Goal: Information Seeking & Learning: Learn about a topic

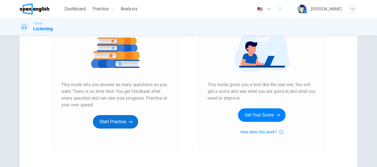
scroll to position [84, 0]
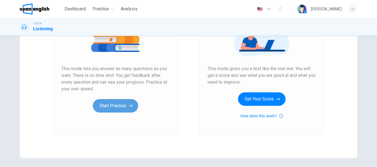
click at [103, 107] on button "Start Practice" at bounding box center [115, 105] width 45 height 13
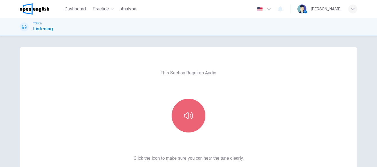
click at [189, 115] on icon "button" at bounding box center [188, 115] width 9 height 7
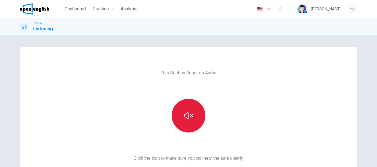
click at [189, 115] on icon "button" at bounding box center [188, 115] width 9 height 7
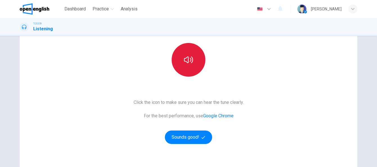
scroll to position [56, 0]
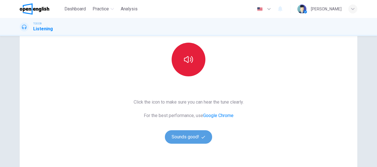
click at [199, 138] on button "Sounds good!" at bounding box center [188, 136] width 47 height 13
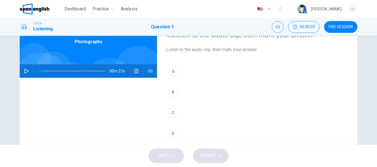
scroll to position [0, 0]
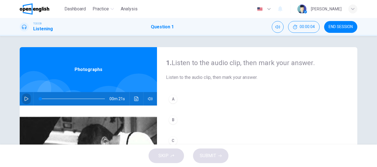
click at [22, 98] on button "button" at bounding box center [26, 98] width 9 height 13
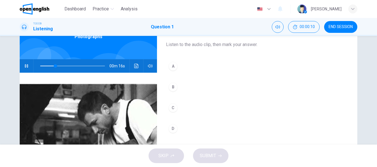
scroll to position [84, 0]
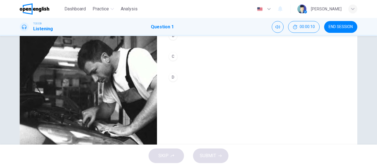
click at [209, 152] on div "SKIP SUBMIT" at bounding box center [188, 156] width 377 height 22
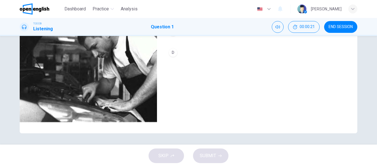
click at [166, 156] on div "SKIP SUBMIT" at bounding box center [188, 156] width 377 height 22
type input "*"
click at [163, 157] on div "SKIP SUBMIT" at bounding box center [188, 156] width 377 height 22
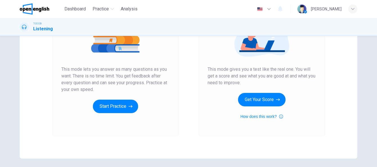
scroll to position [84, 0]
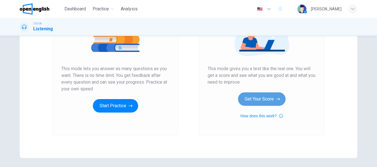
click at [259, 103] on button "Get Your Score" at bounding box center [261, 98] width 47 height 13
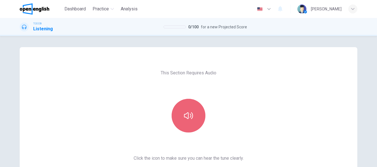
click at [187, 110] on button "button" at bounding box center [188, 116] width 34 height 34
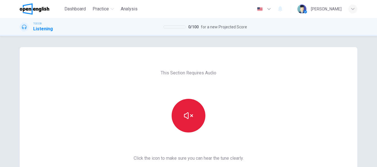
scroll to position [84, 0]
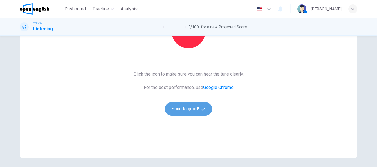
click at [185, 109] on button "Sounds good!" at bounding box center [188, 108] width 47 height 13
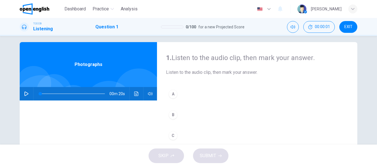
scroll to position [0, 0]
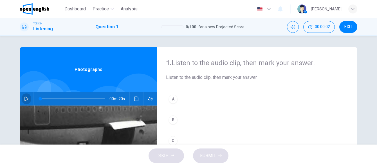
click at [27, 99] on button "button" at bounding box center [26, 98] width 9 height 13
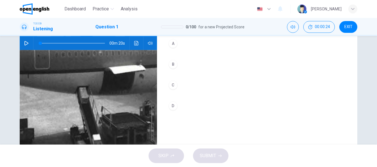
scroll to position [56, 0]
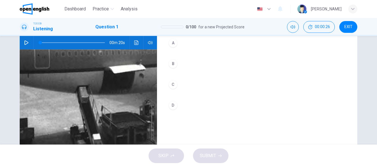
click at [20, 41] on div "00m 20s" at bounding box center [88, 42] width 137 height 13
click at [22, 43] on button "button" at bounding box center [26, 42] width 9 height 13
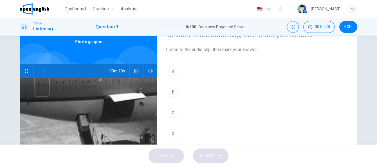
scroll to position [28, 0]
type input "*"
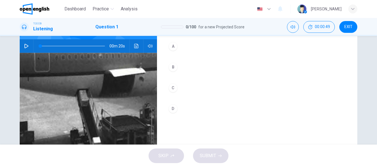
scroll to position [56, 0]
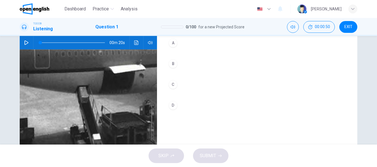
click at [173, 85] on div "C" at bounding box center [172, 84] width 9 height 9
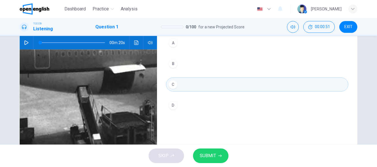
click at [214, 160] on span "SUBMIT" at bounding box center [208, 156] width 16 height 8
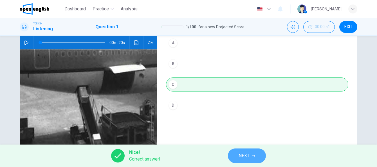
click at [241, 156] on span "NEXT" at bounding box center [243, 156] width 11 height 8
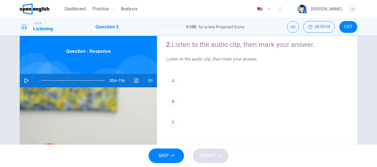
scroll to position [28, 0]
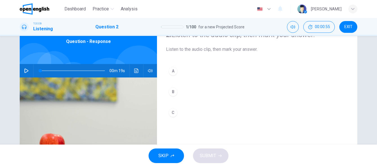
click at [28, 72] on button "button" at bounding box center [26, 70] width 9 height 13
click at [171, 110] on div "C" at bounding box center [172, 112] width 9 height 9
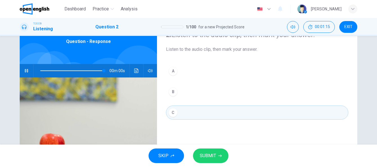
type input "*"
click at [212, 159] on span "SUBMIT" at bounding box center [208, 156] width 16 height 8
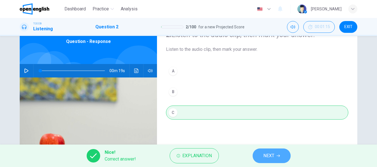
click at [274, 155] on button "NEXT" at bounding box center [271, 156] width 38 height 15
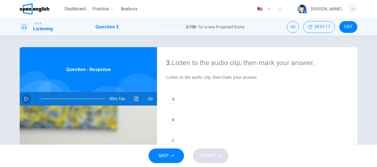
click at [24, 98] on icon "button" at bounding box center [26, 99] width 4 height 4
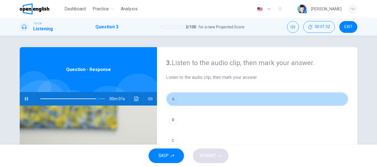
click at [170, 100] on div "A" at bounding box center [172, 99] width 9 height 9
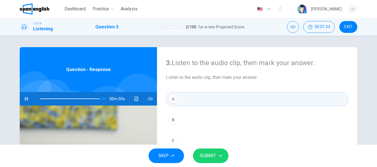
type input "*"
click at [212, 155] on span "SUBMIT" at bounding box center [208, 156] width 16 height 8
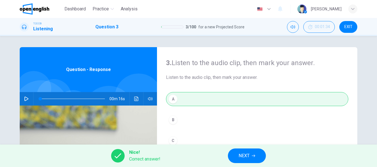
click at [249, 158] on span "NEXT" at bounding box center [243, 156] width 11 height 8
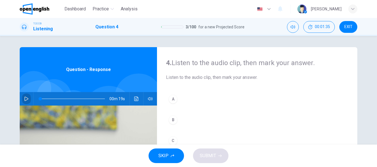
click at [27, 99] on icon "button" at bounding box center [26, 99] width 4 height 4
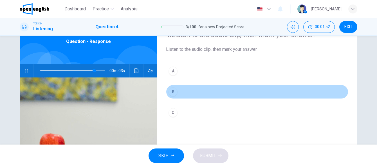
click at [171, 90] on div "B" at bounding box center [172, 91] width 9 height 9
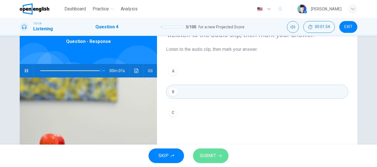
click at [209, 155] on span "SUBMIT" at bounding box center [208, 156] width 16 height 8
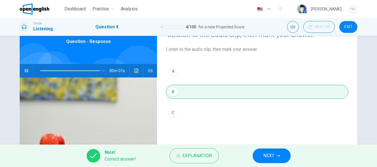
type input "*"
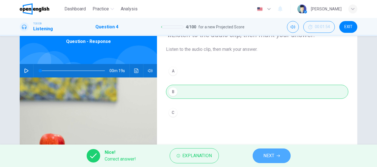
click at [285, 153] on button "NEXT" at bounding box center [271, 156] width 38 height 15
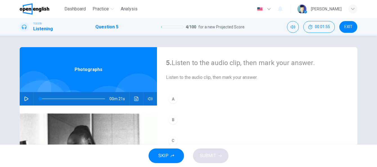
click at [24, 98] on icon "button" at bounding box center [26, 99] width 4 height 4
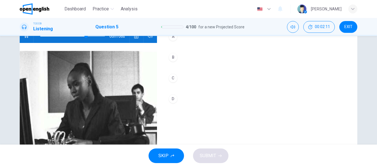
scroll to position [53, 0]
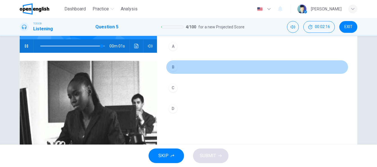
click at [174, 67] on div "B" at bounding box center [172, 67] width 9 height 9
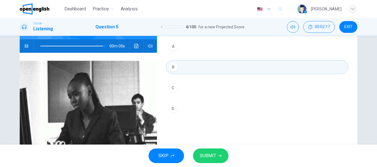
type input "*"
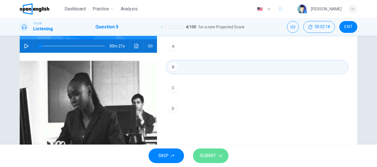
click at [212, 159] on span "SUBMIT" at bounding box center [208, 156] width 16 height 8
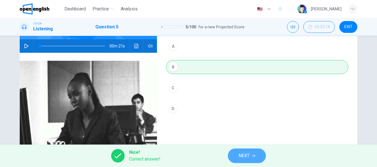
click at [255, 153] on button "NEXT" at bounding box center [247, 156] width 38 height 15
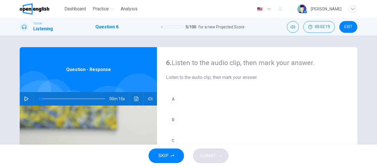
click at [24, 102] on button "button" at bounding box center [26, 98] width 9 height 13
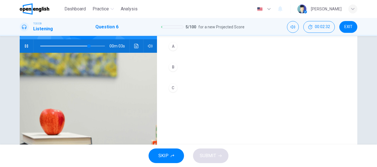
scroll to position [25, 0]
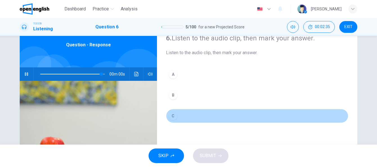
click at [173, 113] on div "C" at bounding box center [172, 116] width 9 height 9
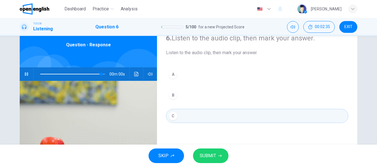
type input "*"
click at [210, 158] on span "SUBMIT" at bounding box center [208, 156] width 16 height 8
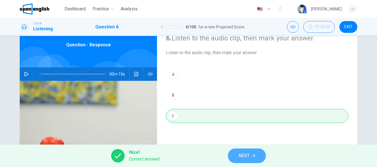
click at [246, 154] on span "NEXT" at bounding box center [243, 156] width 11 height 8
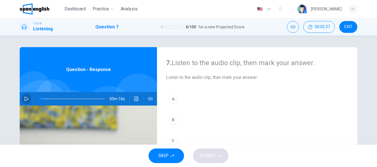
click at [22, 101] on button "button" at bounding box center [26, 98] width 9 height 13
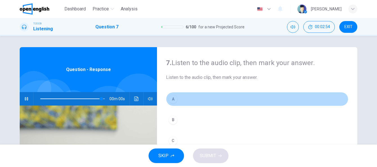
click at [171, 101] on div "A" at bounding box center [172, 99] width 9 height 9
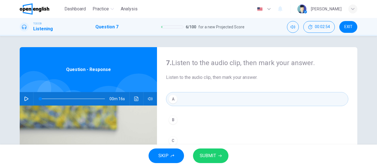
type input "*"
click at [213, 153] on span "SUBMIT" at bounding box center [208, 156] width 16 height 8
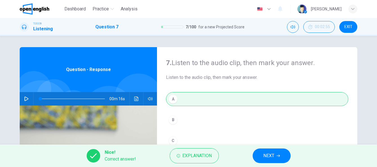
click at [275, 150] on button "NEXT" at bounding box center [271, 156] width 38 height 15
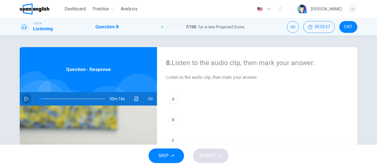
click at [24, 97] on icon "button" at bounding box center [26, 99] width 4 height 4
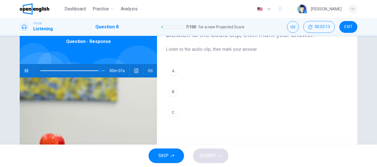
click at [173, 112] on div "C" at bounding box center [172, 112] width 9 height 9
type input "*"
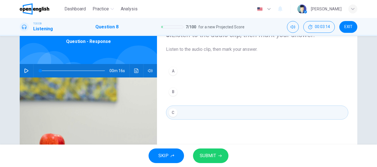
click at [219, 156] on icon "button" at bounding box center [219, 156] width 3 height 3
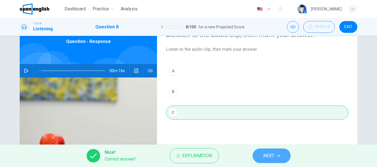
click at [280, 161] on button "NEXT" at bounding box center [271, 156] width 38 height 15
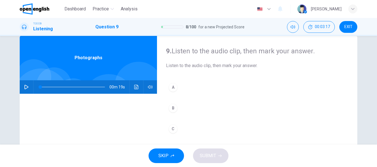
scroll to position [0, 0]
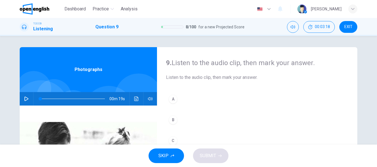
click at [26, 99] on icon "button" at bounding box center [26, 99] width 4 height 4
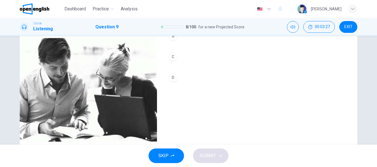
scroll to position [84, 0]
type input "*"
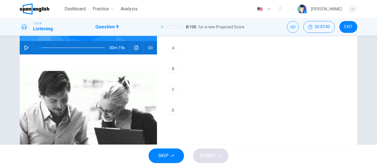
scroll to position [0, 0]
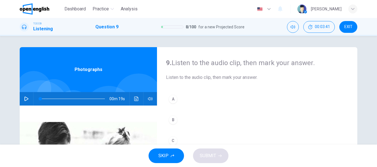
click at [171, 101] on div "A" at bounding box center [172, 99] width 9 height 9
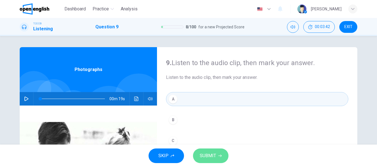
click at [218, 157] on icon "button" at bounding box center [219, 155] width 3 height 3
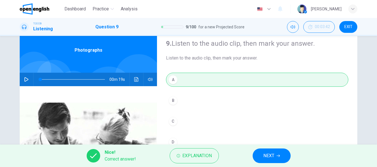
scroll to position [28, 0]
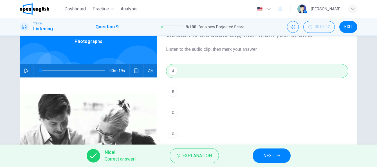
click at [275, 151] on button "NEXT" at bounding box center [271, 156] width 38 height 15
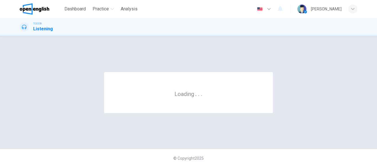
scroll to position [0, 0]
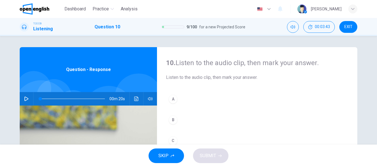
click at [24, 98] on icon "button" at bounding box center [26, 99] width 4 height 4
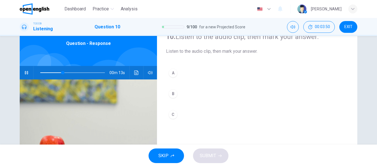
scroll to position [25, 0]
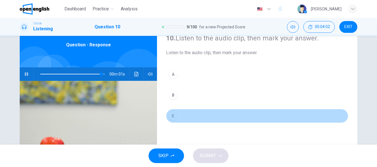
click at [172, 116] on div "C" at bounding box center [172, 116] width 9 height 9
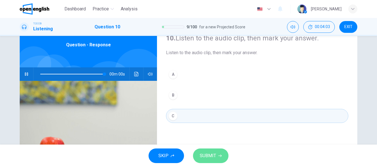
type input "*"
click at [208, 157] on span "SUBMIT" at bounding box center [208, 156] width 16 height 8
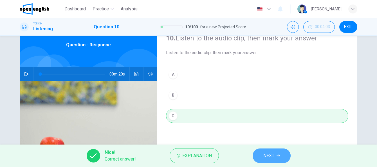
click at [269, 158] on span "NEXT" at bounding box center [268, 156] width 11 height 8
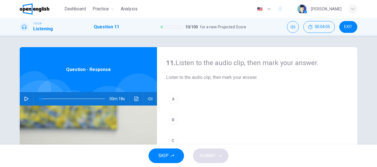
click at [24, 97] on icon "button" at bounding box center [26, 99] width 4 height 4
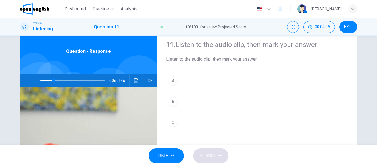
scroll to position [28, 0]
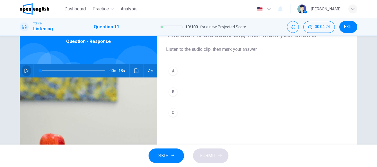
click at [24, 69] on icon "button" at bounding box center [26, 71] width 4 height 4
click at [24, 74] on button "button" at bounding box center [26, 70] width 9 height 13
click at [26, 72] on icon "button" at bounding box center [26, 71] width 4 height 4
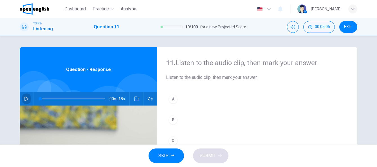
click at [25, 99] on icon "button" at bounding box center [26, 99] width 4 height 4
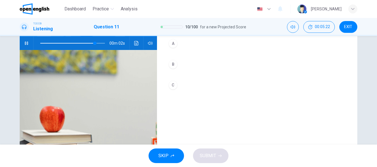
scroll to position [56, 0]
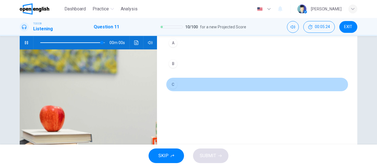
click at [173, 83] on div "C" at bounding box center [172, 84] width 9 height 9
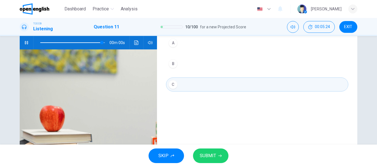
type input "*"
click at [205, 156] on span "SUBMIT" at bounding box center [208, 156] width 16 height 8
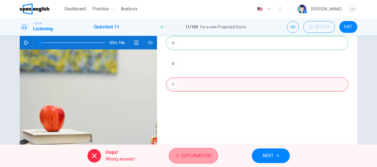
click at [211, 153] on button "Explanation" at bounding box center [193, 155] width 49 height 15
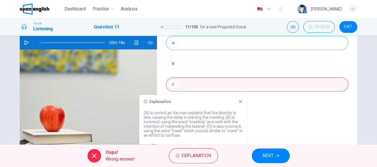
click at [241, 100] on icon at bounding box center [240, 101] width 4 height 4
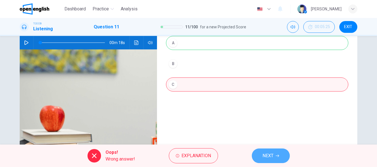
click at [267, 150] on button "NEXT" at bounding box center [271, 156] width 38 height 15
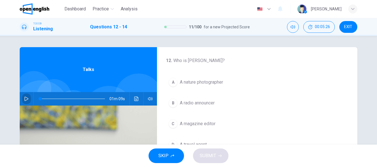
click at [28, 98] on button "button" at bounding box center [26, 98] width 9 height 13
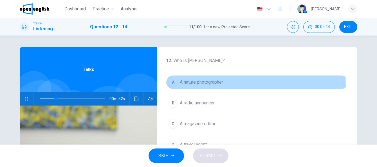
click at [171, 86] on div "A" at bounding box center [172, 82] width 9 height 9
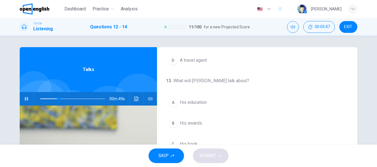
scroll to position [112, 0]
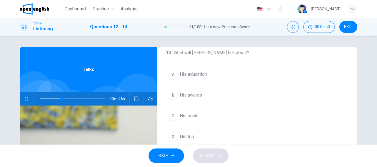
click at [173, 116] on div "C" at bounding box center [172, 116] width 9 height 9
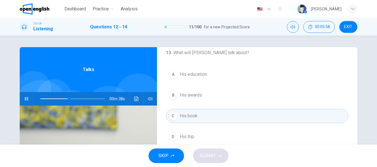
click at [182, 133] on button "D His trip" at bounding box center [257, 137] width 182 height 14
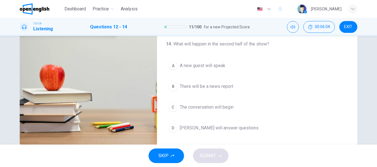
scroll to position [109, 0]
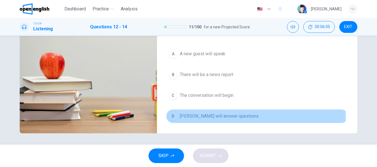
click at [242, 116] on span "[PERSON_NAME] will answer questions" at bounding box center [219, 116] width 79 height 7
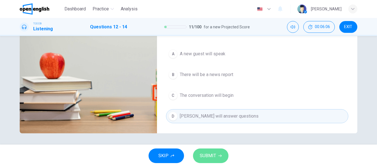
click at [211, 160] on span "SUBMIT" at bounding box center [208, 156] width 16 height 8
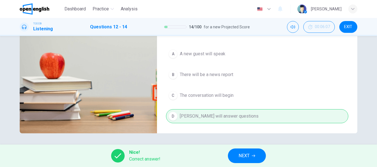
type input "**"
click at [249, 159] on span "NEXT" at bounding box center [243, 156] width 11 height 8
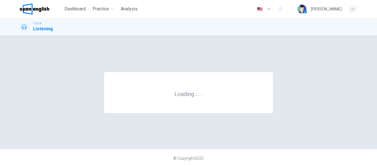
scroll to position [0, 0]
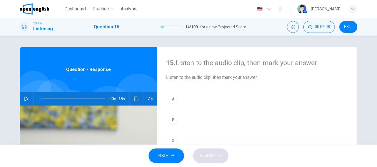
click at [24, 101] on button "button" at bounding box center [26, 98] width 9 height 13
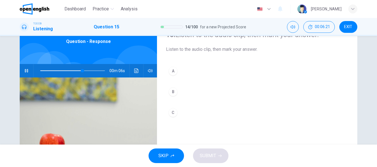
click at [176, 94] on button "B" at bounding box center [257, 92] width 182 height 14
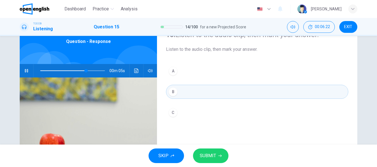
click at [209, 160] on span "SUBMIT" at bounding box center [208, 156] width 16 height 8
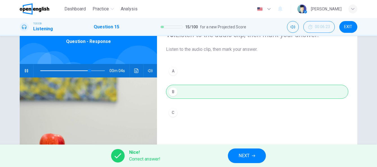
type input "**"
click at [243, 155] on span "NEXT" at bounding box center [243, 156] width 11 height 8
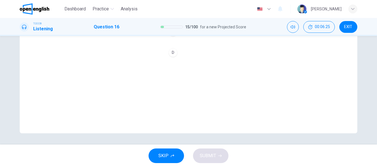
scroll to position [0, 0]
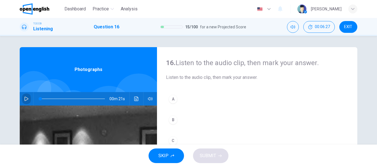
click at [24, 98] on icon "button" at bounding box center [26, 99] width 4 height 4
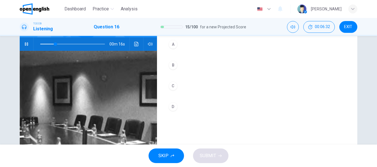
scroll to position [53, 0]
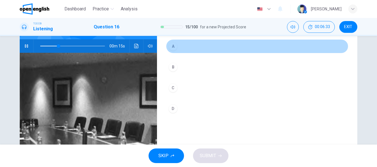
click at [176, 47] on button "A" at bounding box center [257, 46] width 182 height 14
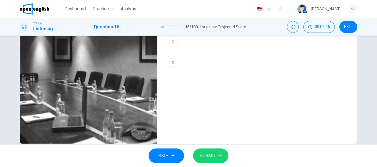
scroll to position [109, 0]
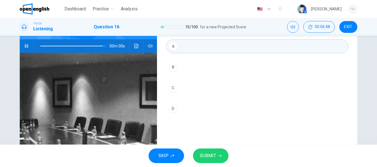
type input "*"
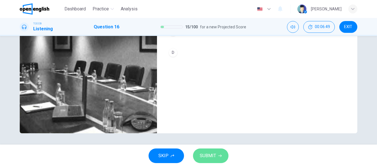
click at [208, 154] on span "SUBMIT" at bounding box center [208, 156] width 16 height 8
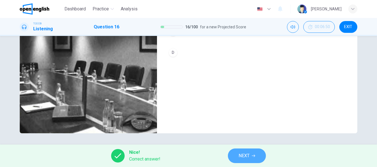
click at [242, 152] on span "NEXT" at bounding box center [243, 156] width 11 height 8
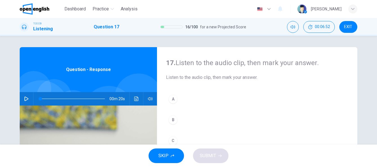
click at [24, 96] on button "button" at bounding box center [26, 98] width 9 height 13
type input "**"
